Goal: Task Accomplishment & Management: Use online tool/utility

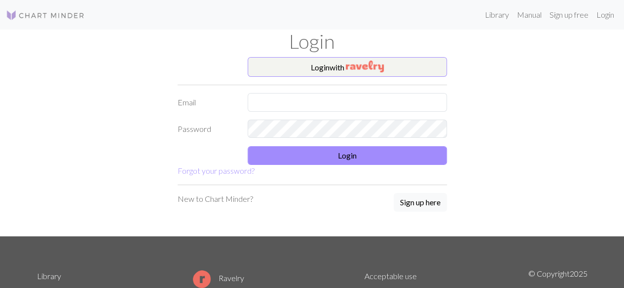
click at [412, 113] on form "Login with Email Password Login Forgot your password?" at bounding box center [312, 117] width 269 height 120
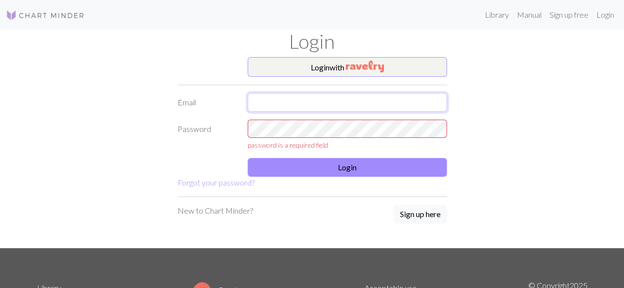
type input "[EMAIL_ADDRESS][DOMAIN_NAME]"
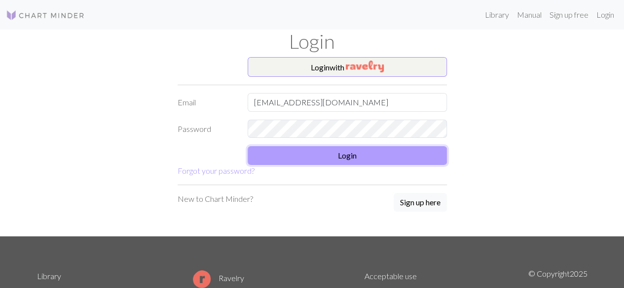
click at [396, 152] on button "Login" at bounding box center [347, 155] width 199 height 19
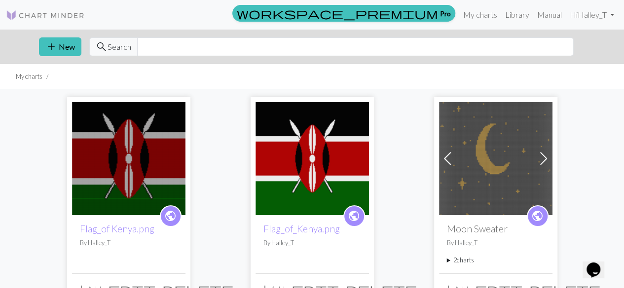
click at [123, 150] on img at bounding box center [128, 158] width 113 height 113
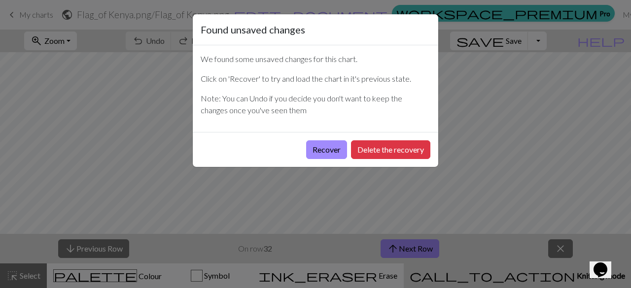
click at [299, 145] on div "Recover Delete the recovery" at bounding box center [316, 149] width 246 height 35
click at [315, 154] on button "Recover" at bounding box center [326, 150] width 41 height 19
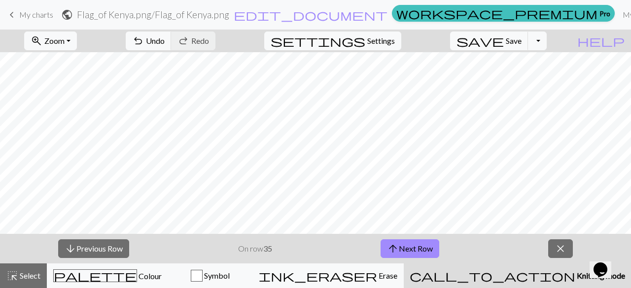
scroll to position [1338, 378]
click at [125, 251] on button "arrow_downward Previous Row" at bounding box center [93, 249] width 71 height 19
